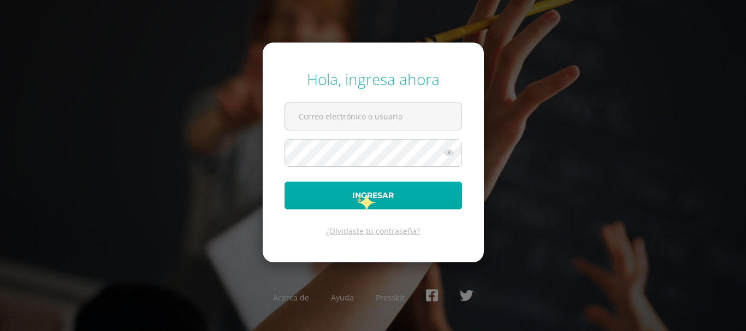
type input "[EMAIL_ADDRESS][DOMAIN_NAME]"
click at [356, 196] on button "Ingresar" at bounding box center [372, 196] width 177 height 28
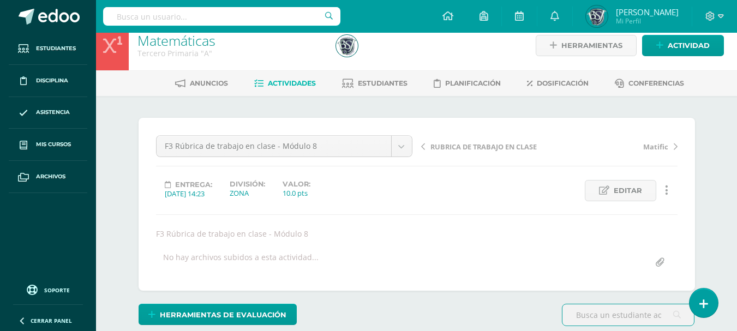
scroll to position [13, 0]
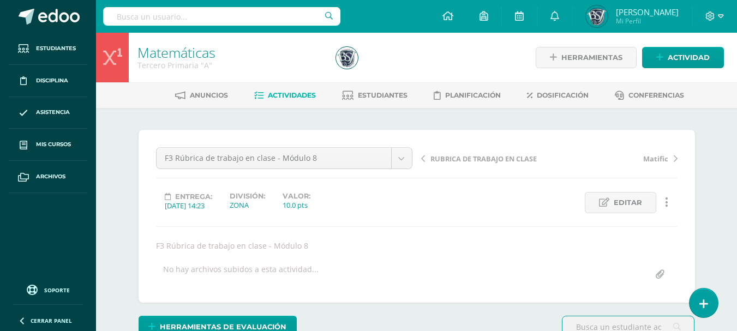
scroll to position [1, 0]
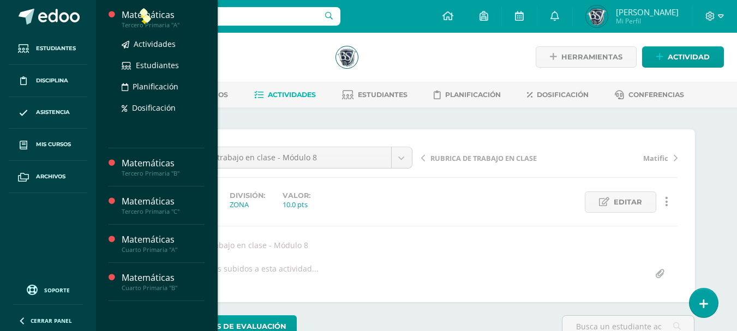
click at [141, 16] on div "Matemáticas" at bounding box center [163, 15] width 83 height 13
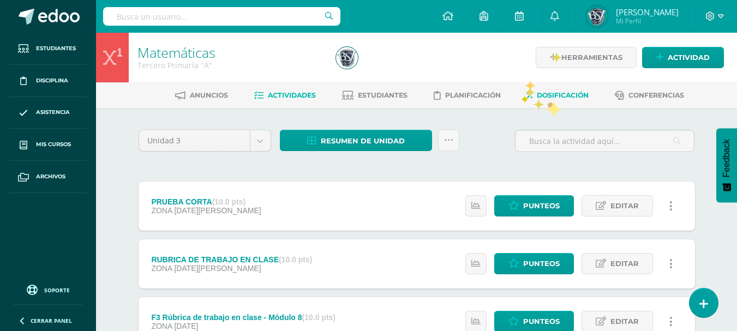
click at [550, 100] on link "Dosificación" at bounding box center [558, 95] width 62 height 17
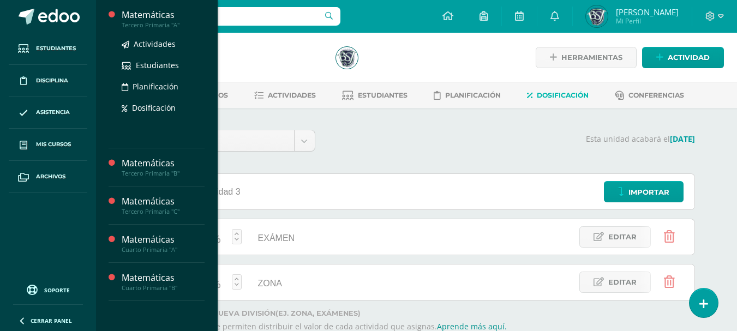
click at [148, 21] on div "Tercero Primaria "A"" at bounding box center [163, 25] width 83 height 8
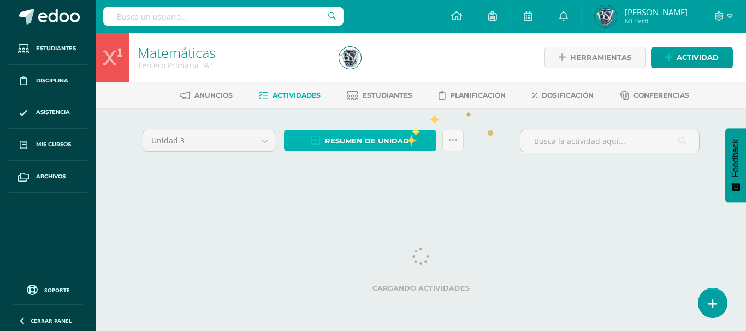
click at [395, 141] on span "Resumen de unidad" at bounding box center [367, 141] width 84 height 20
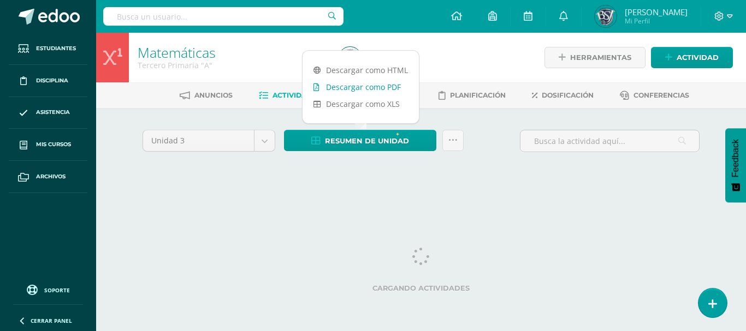
click at [393, 85] on link "Descargar como PDF" at bounding box center [360, 87] width 116 height 17
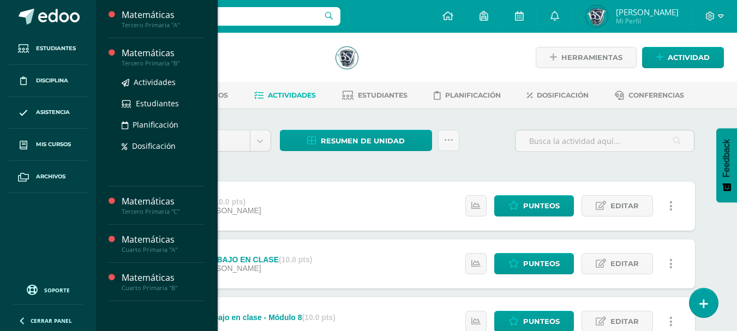
click at [169, 59] on div "Tercero Primaria "B"" at bounding box center [163, 63] width 83 height 8
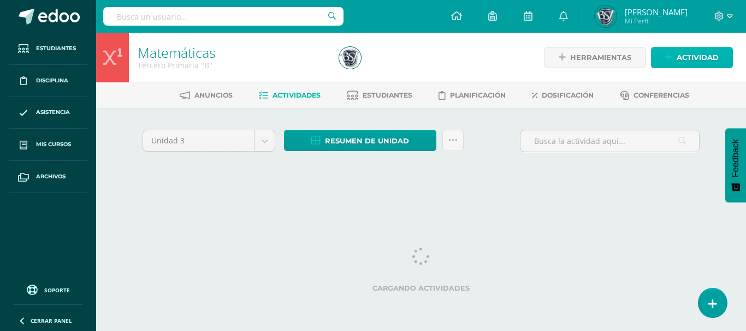
click at [683, 58] on span "Actividad" at bounding box center [697, 57] width 42 height 20
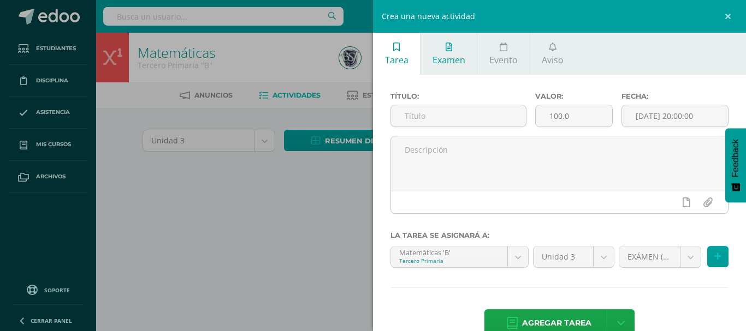
click at [449, 56] on span "Examen" at bounding box center [448, 60] width 33 height 12
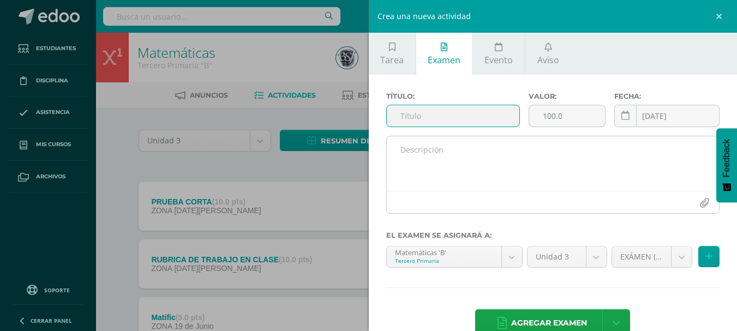
scroll to position [26, 0]
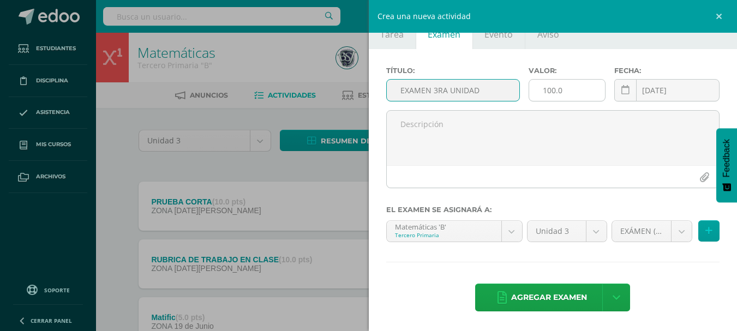
type input "EXAMEN 3RA UNIDAD"
click at [552, 93] on input "100.0" at bounding box center [567, 90] width 76 height 21
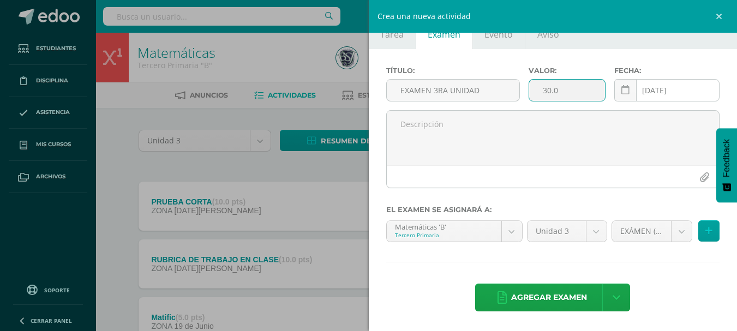
type input "30.0"
click at [666, 88] on input "[DATE]" at bounding box center [667, 90] width 104 height 21
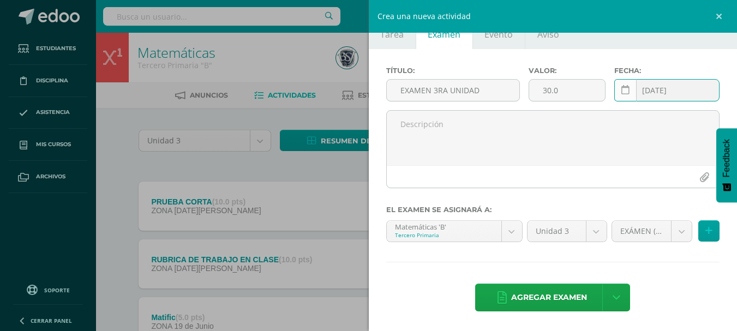
click at [622, 91] on icon at bounding box center [626, 90] width 8 height 9
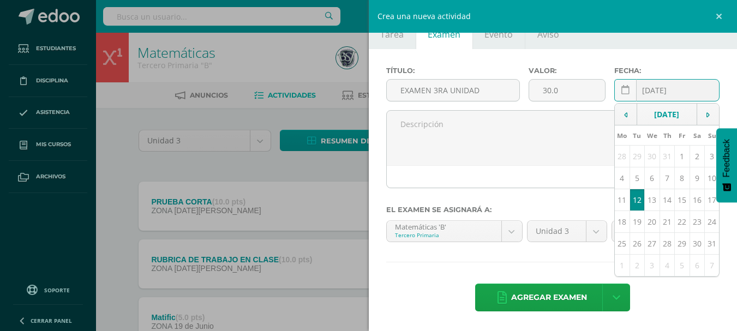
click at [634, 201] on td "12" at bounding box center [637, 200] width 15 height 22
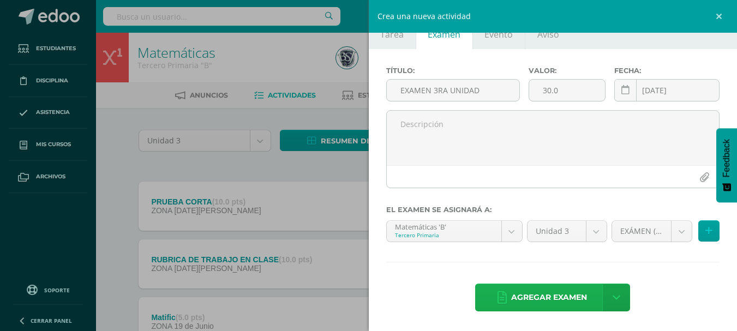
click at [550, 301] on span "Agregar examen" at bounding box center [549, 297] width 76 height 27
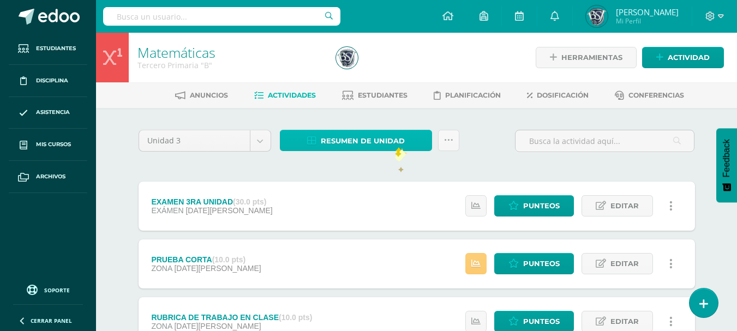
click at [395, 140] on span "Resumen de unidad" at bounding box center [363, 141] width 84 height 20
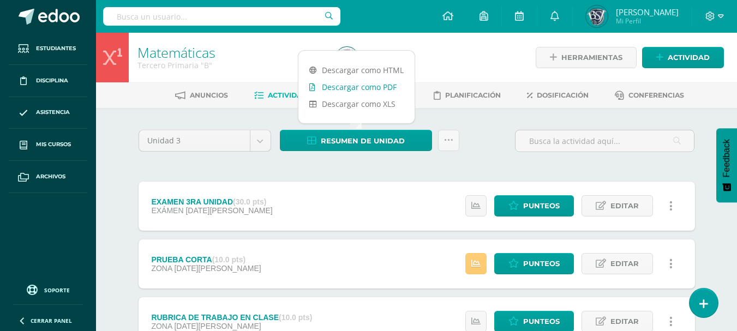
click at [382, 91] on link "Descargar como PDF" at bounding box center [357, 87] width 116 height 17
